Goal: Browse casually

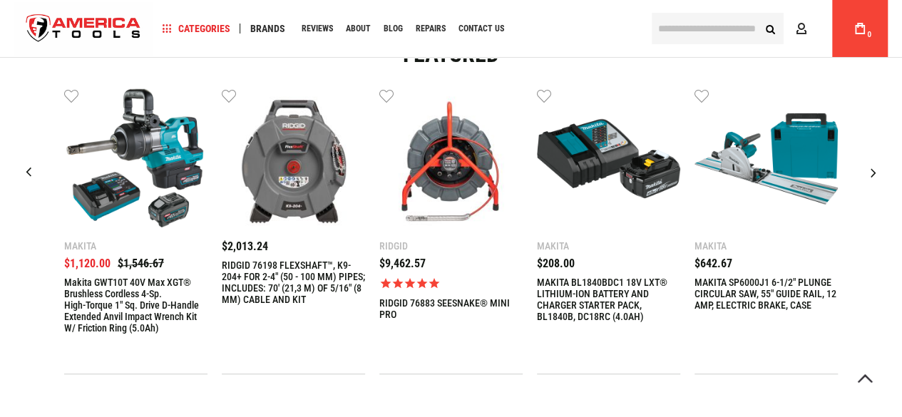
scroll to position [388, 0]
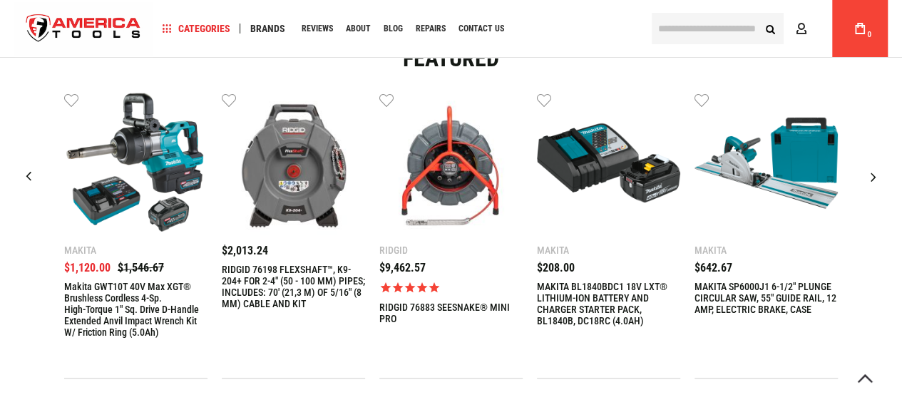
click at [865, 177] on div "Next slide" at bounding box center [874, 177] width 36 height 36
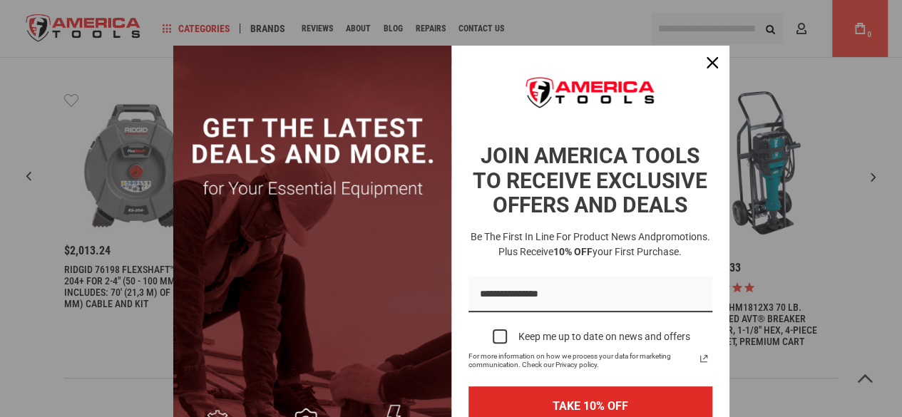
click at [865, 177] on div "Marketing offer form" at bounding box center [451, 208] width 902 height 417
click at [711, 59] on div "Close" at bounding box center [712, 62] width 23 height 23
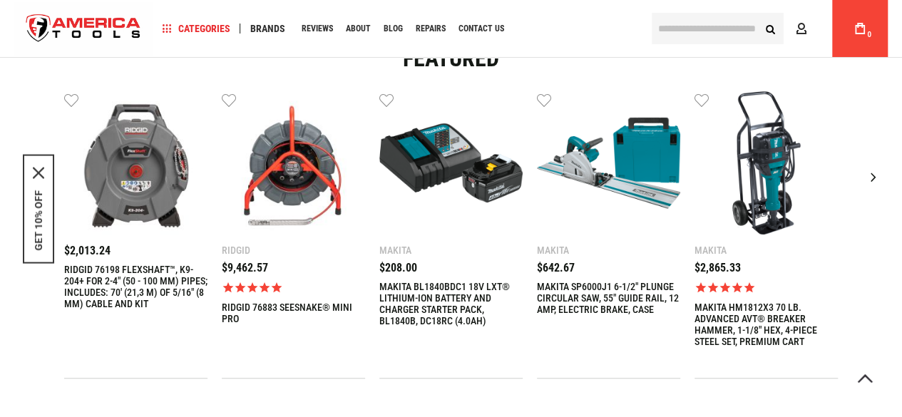
click at [871, 183] on div "Next slide" at bounding box center [874, 177] width 36 height 36
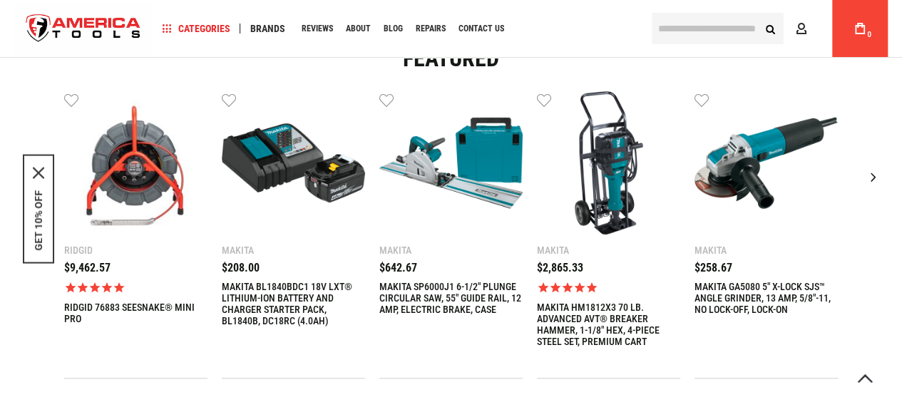
click at [871, 183] on div "Next slide" at bounding box center [874, 177] width 36 height 36
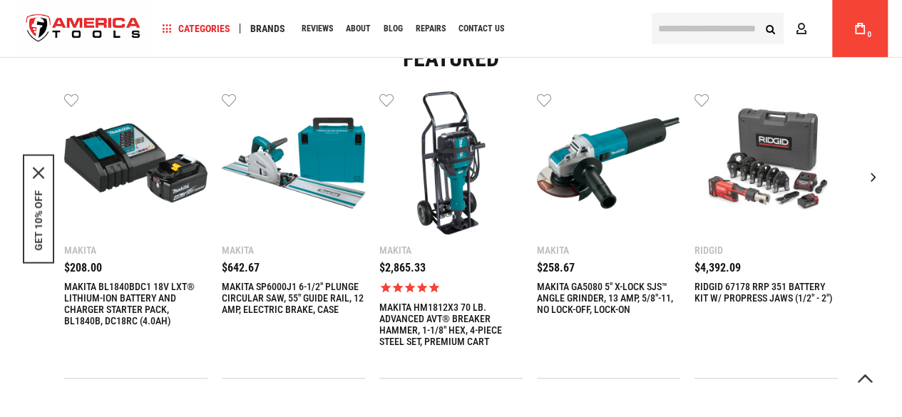
click at [871, 183] on div "Next slide" at bounding box center [874, 177] width 36 height 36
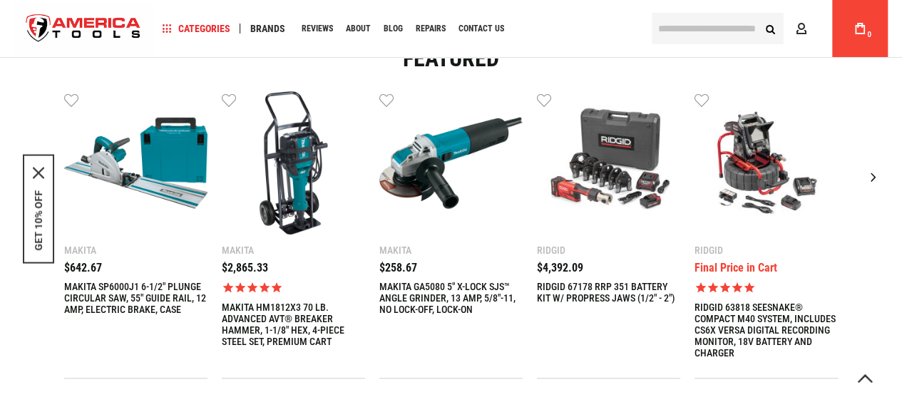
click at [871, 183] on div "Next slide" at bounding box center [874, 177] width 36 height 36
